Goal: Transaction & Acquisition: Purchase product/service

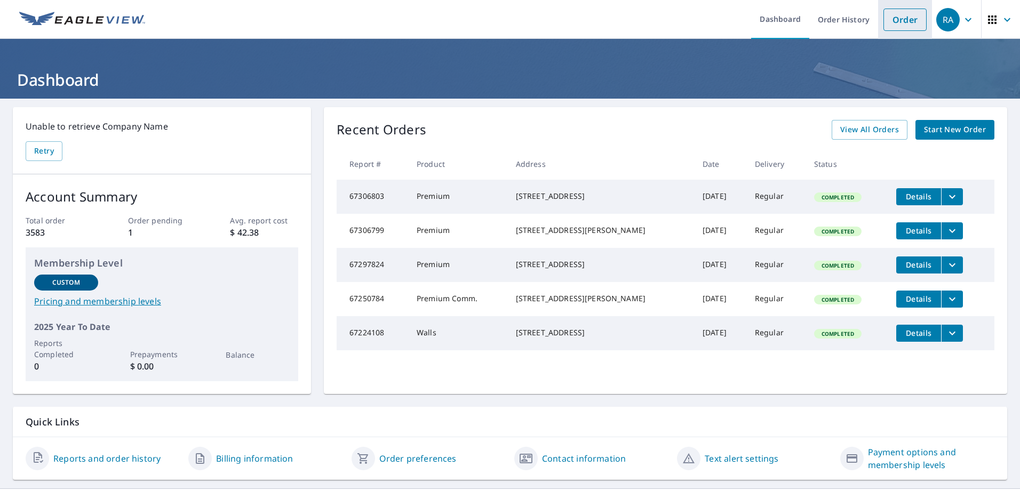
click at [908, 20] on link "Order" at bounding box center [905, 20] width 43 height 22
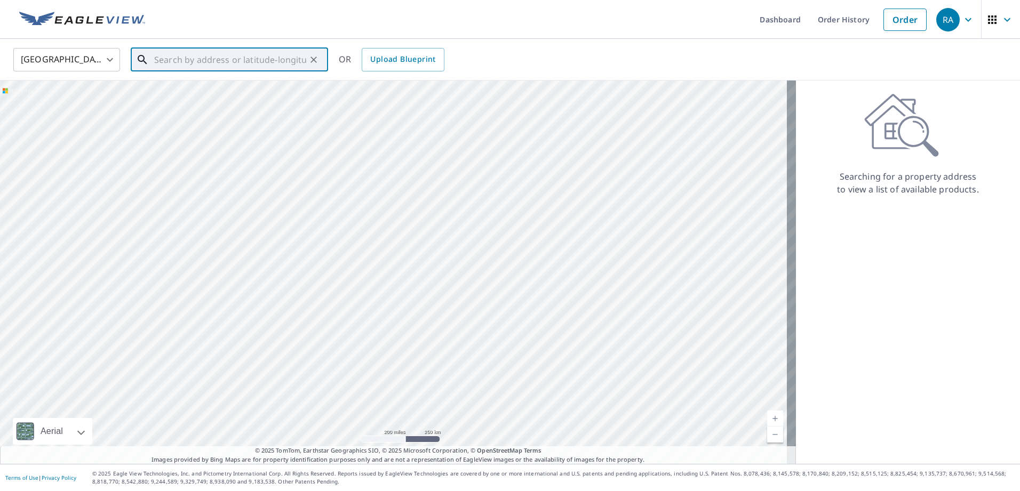
click at [253, 61] on input "text" at bounding box center [230, 60] width 152 height 30
click at [174, 105] on p "[GEOGRAPHIC_DATA], [GEOGRAPHIC_DATA] 19454" at bounding box center [236, 107] width 168 height 21
type input "[STREET_ADDRESS][PERSON_NAME]"
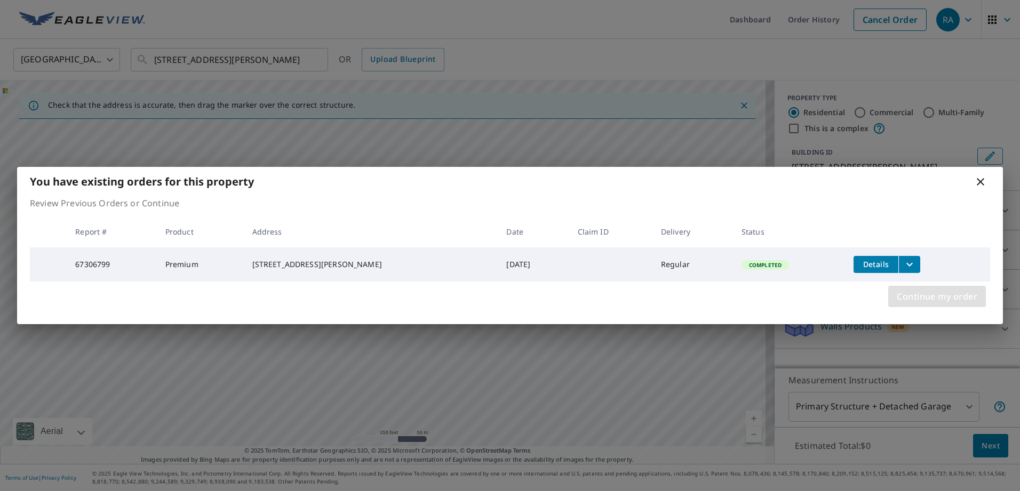
click at [932, 297] on span "Continue my order" at bounding box center [937, 296] width 81 height 15
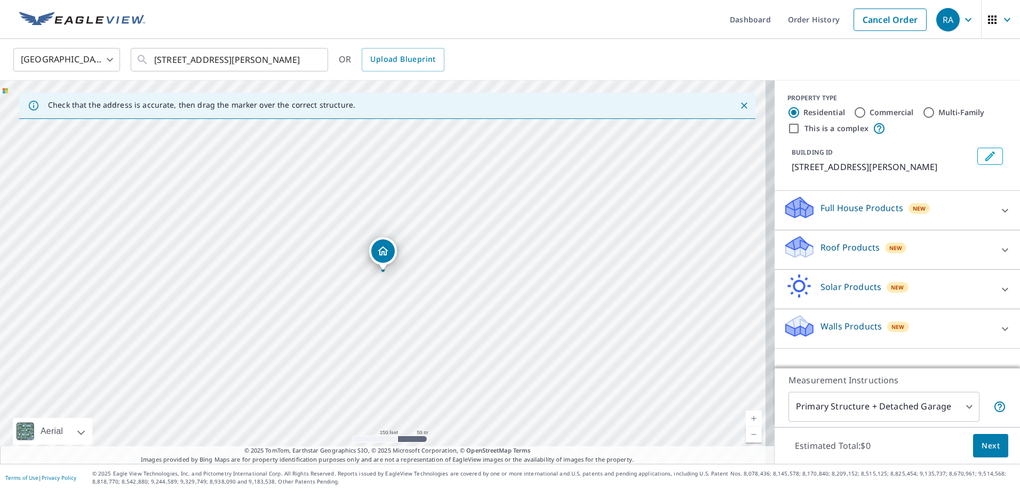
click at [999, 257] on icon at bounding box center [1005, 250] width 13 height 13
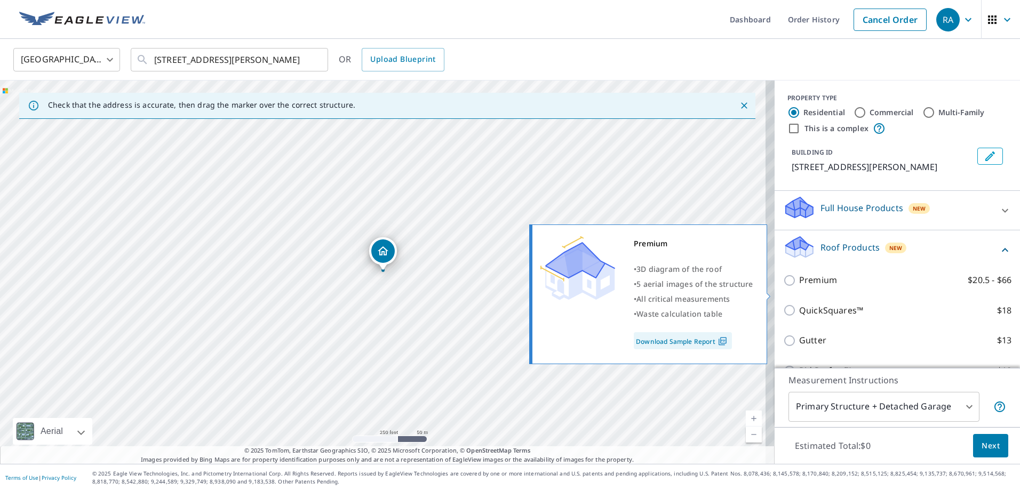
click at [784, 287] on input "Premium $20.5 - $66" at bounding box center [791, 280] width 16 height 13
checkbox input "true"
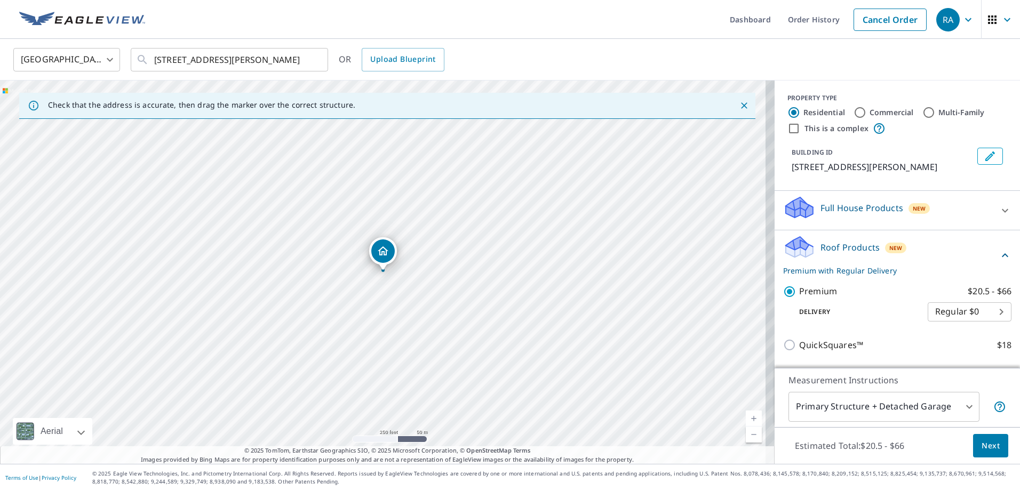
click at [987, 452] on button "Next" at bounding box center [990, 446] width 35 height 24
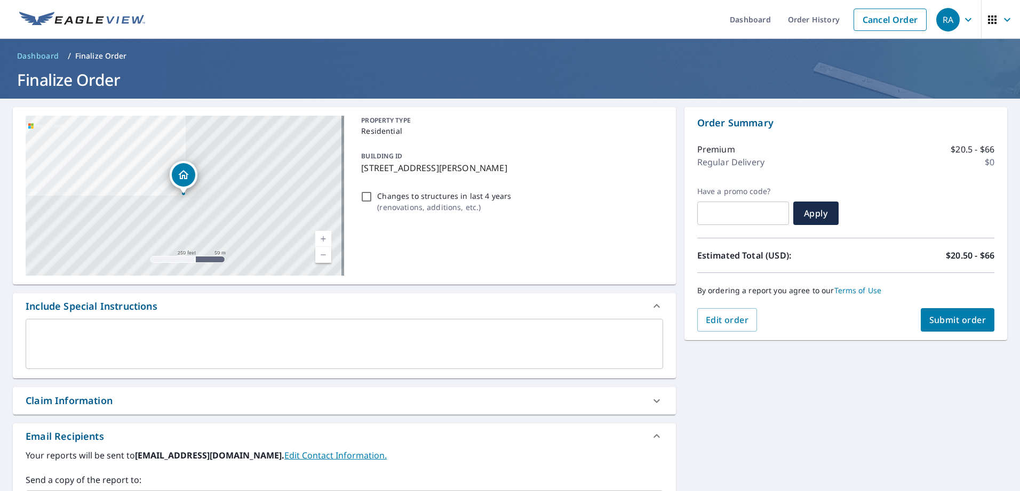
scroll to position [107, 0]
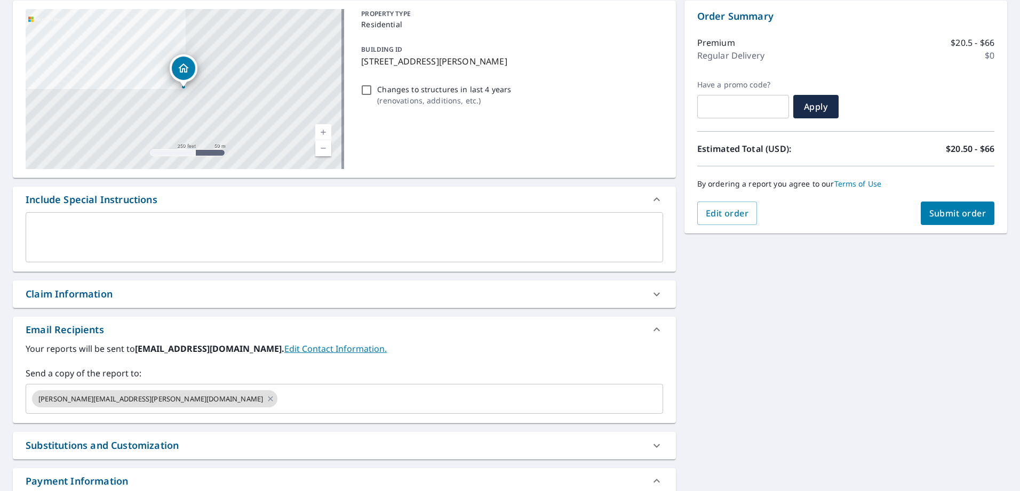
click at [933, 220] on button "Submit order" at bounding box center [958, 213] width 74 height 23
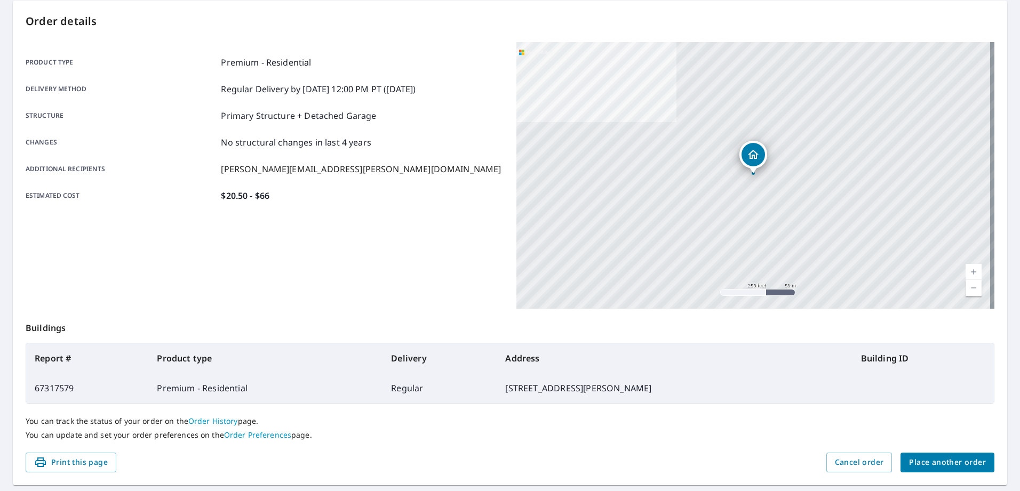
click at [916, 469] on span "Place another order" at bounding box center [947, 462] width 77 height 13
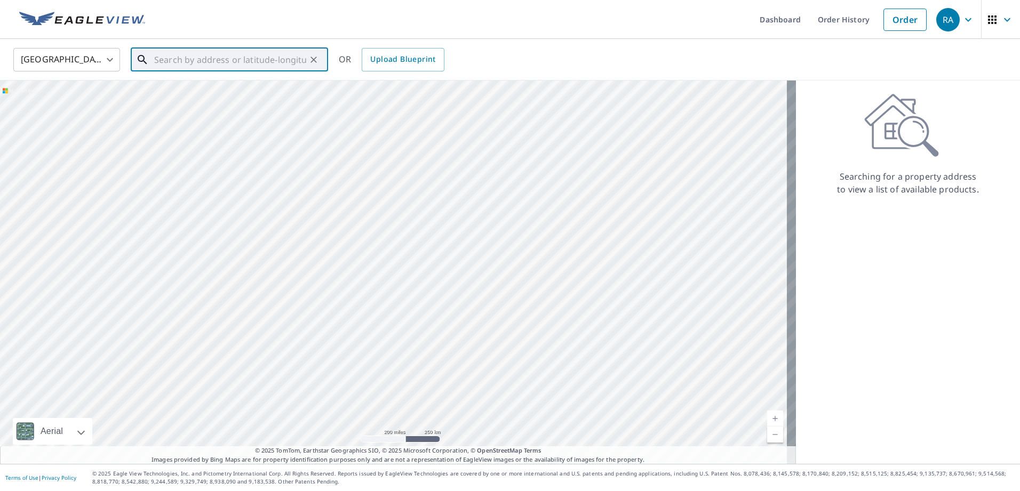
click at [168, 63] on input "text" at bounding box center [230, 60] width 152 height 30
click at [256, 99] on p "Chalfont, [GEOGRAPHIC_DATA] 18914" at bounding box center [236, 102] width 168 height 11
type input "[STREET_ADDRESS]"
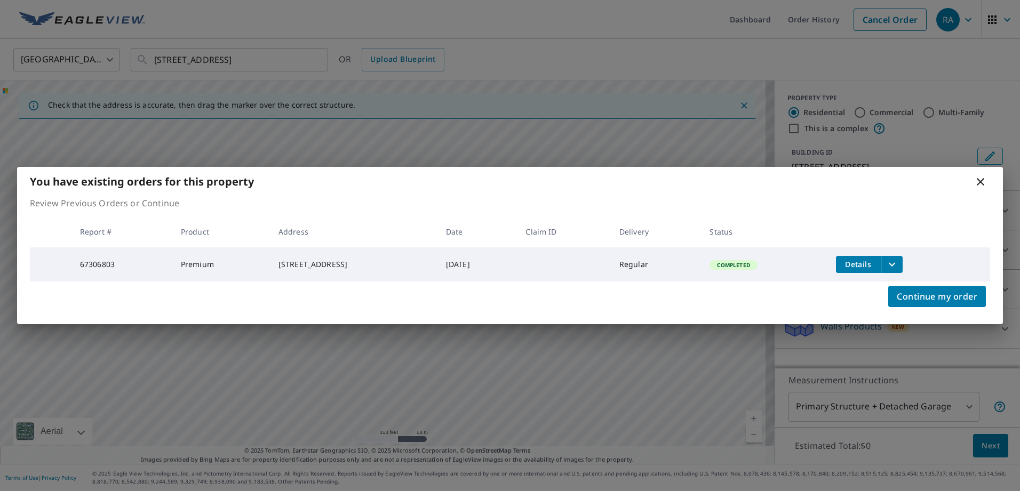
click at [983, 181] on icon at bounding box center [980, 182] width 13 height 13
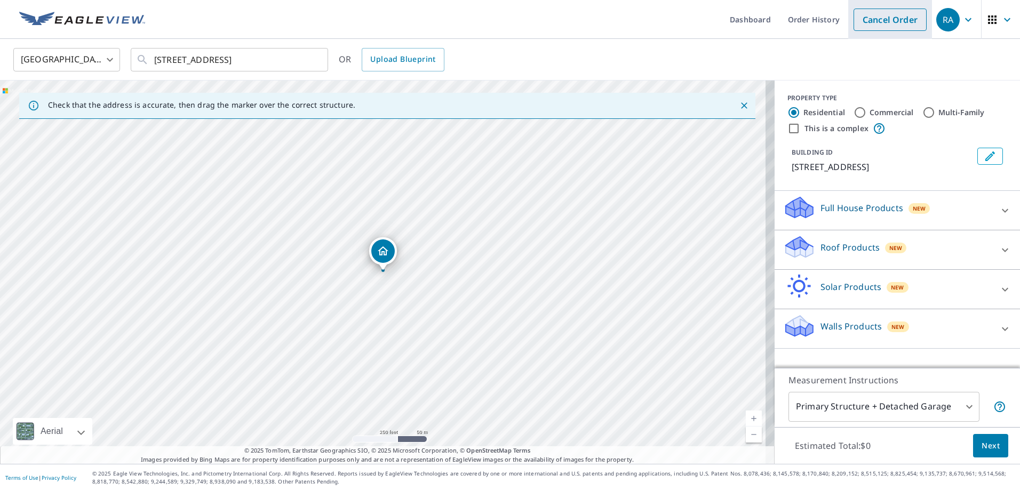
click at [879, 25] on link "Cancel Order" at bounding box center [890, 20] width 73 height 22
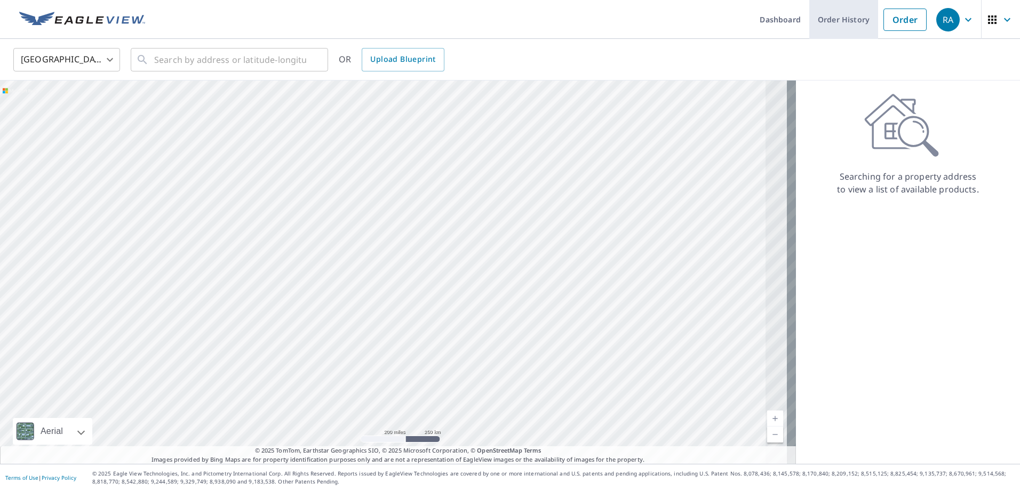
click at [832, 17] on link "Order History" at bounding box center [843, 19] width 69 height 39
